Goal: Navigation & Orientation: Understand site structure

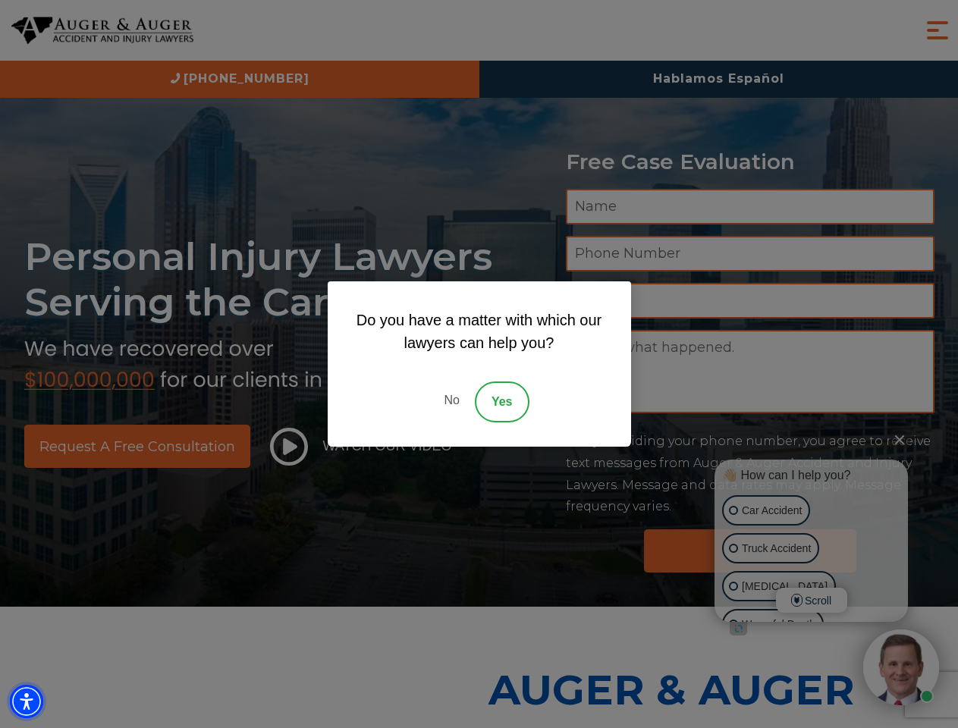
click at [27, 702] on img "Accessibility Menu" at bounding box center [26, 701] width 33 height 33
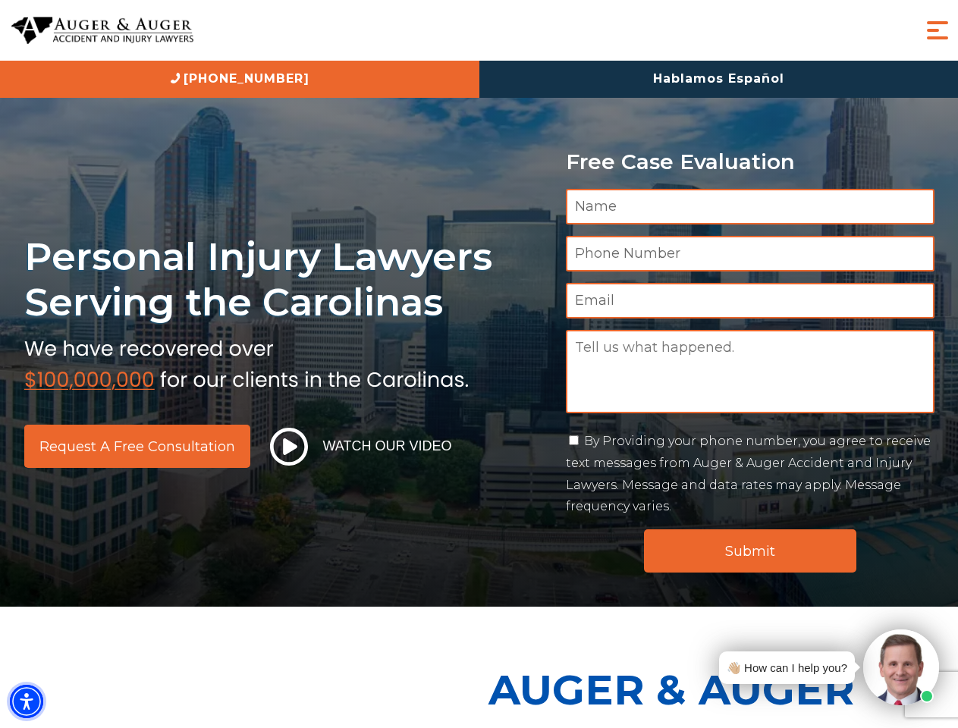
click at [27, 702] on img "Accessibility Menu" at bounding box center [26, 701] width 33 height 33
